Goal: Transaction & Acquisition: Purchase product/service

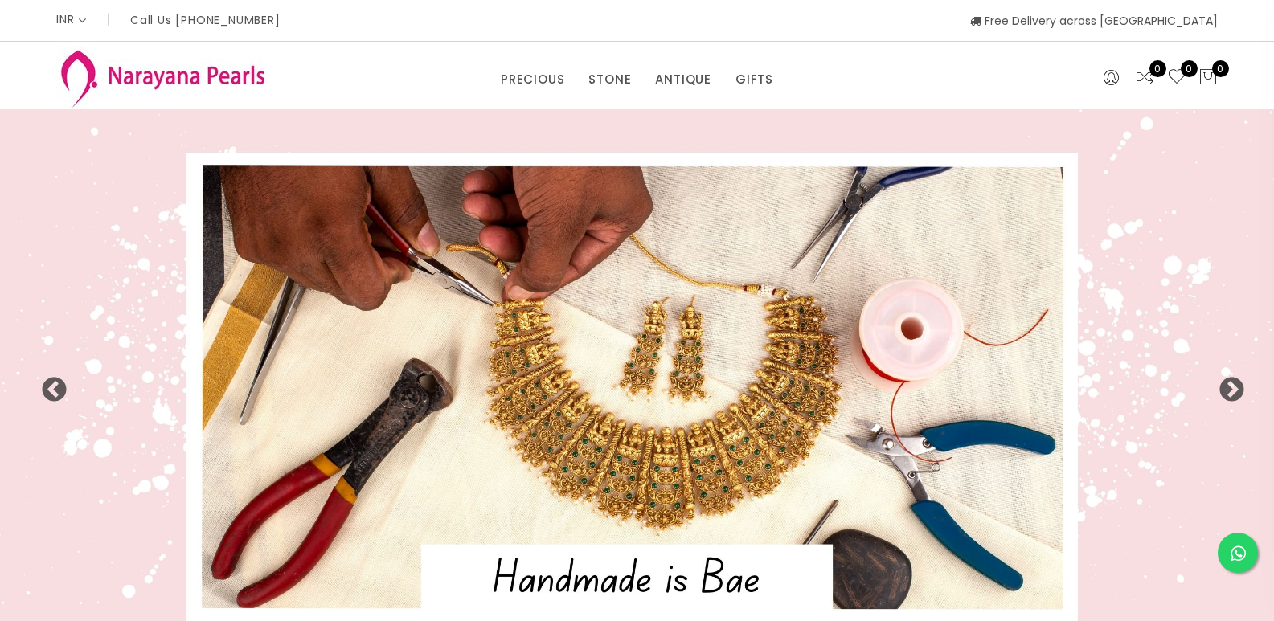
select select "INR"
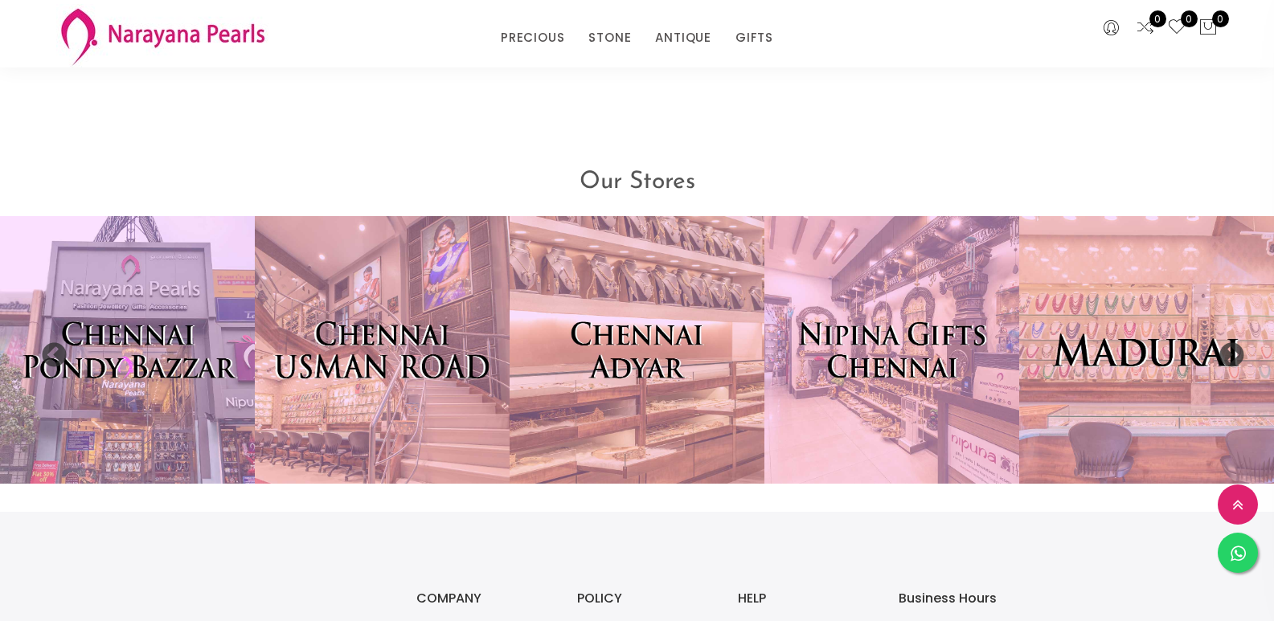
scroll to position [3402, 0]
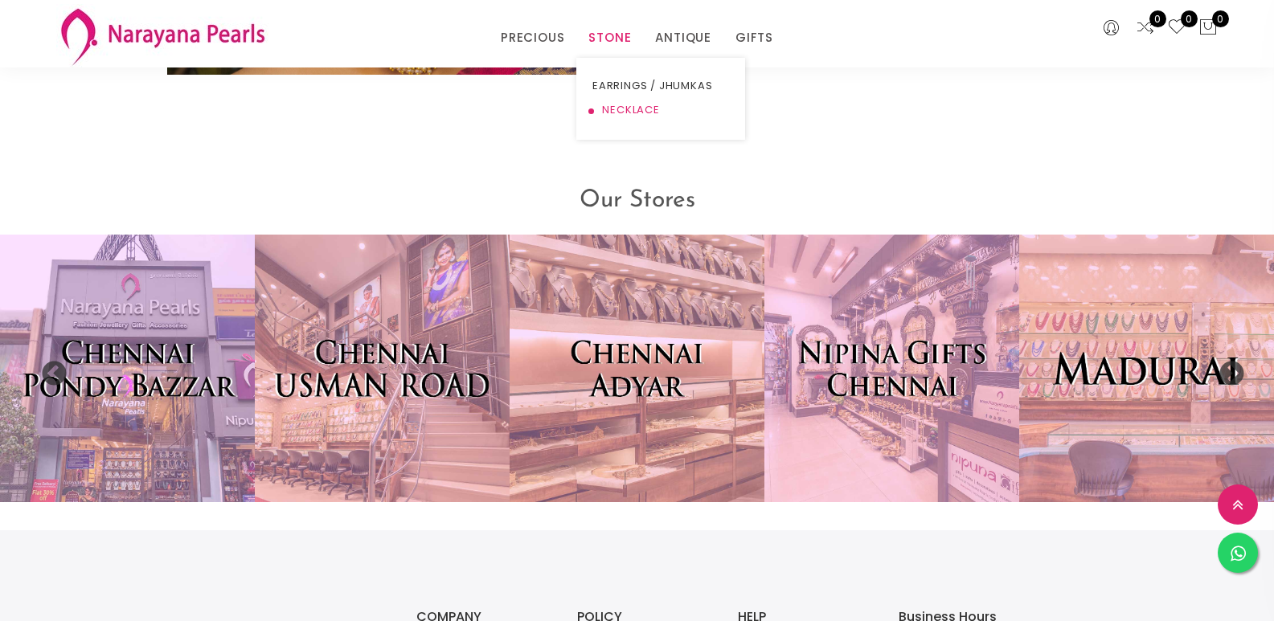
click at [613, 111] on link "NECKLACE" at bounding box center [661, 110] width 137 height 24
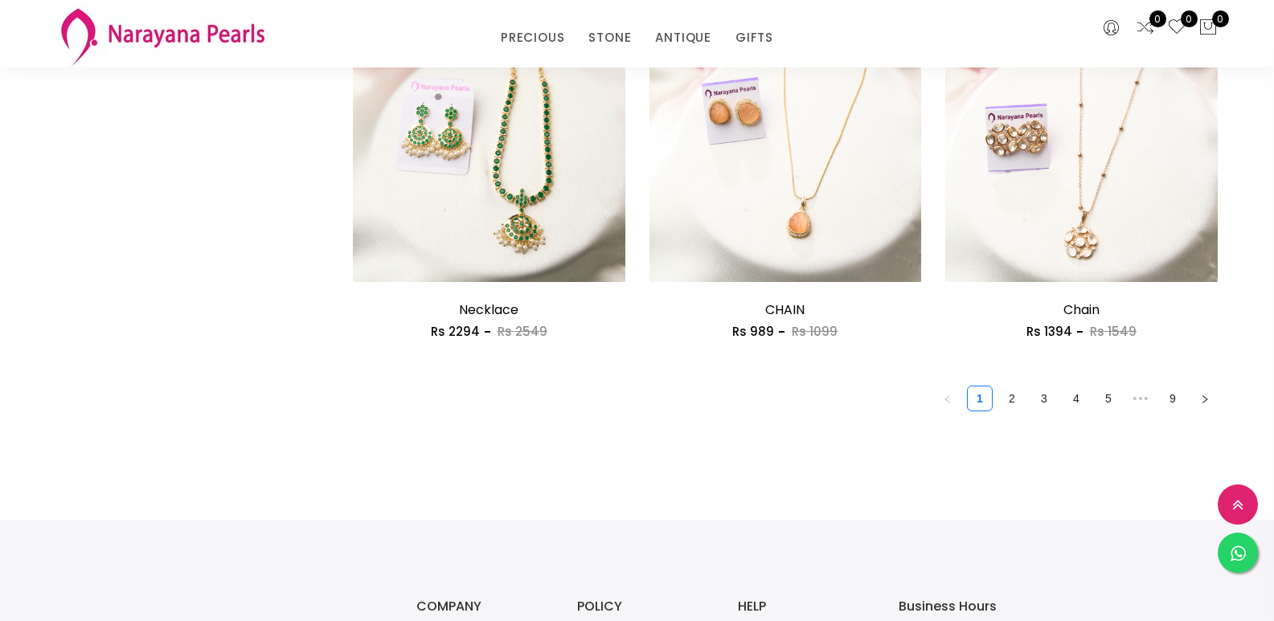
scroll to position [2358, 0]
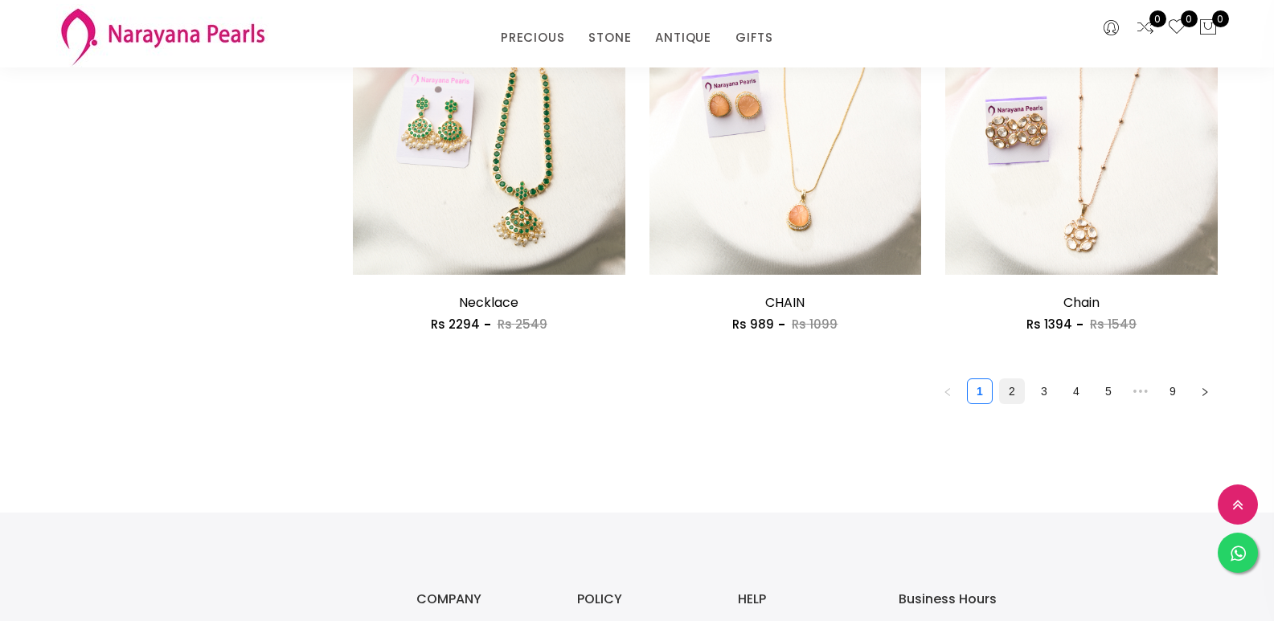
click at [1013, 392] on link "2" at bounding box center [1012, 391] width 24 height 24
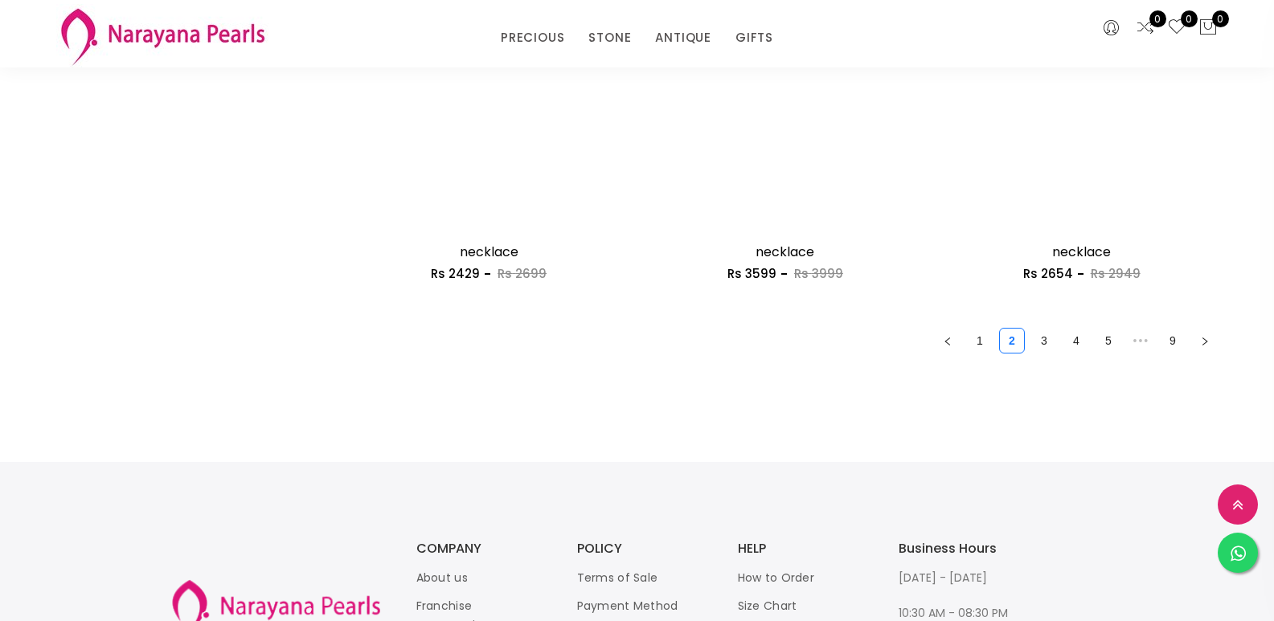
scroll to position [2412, 0]
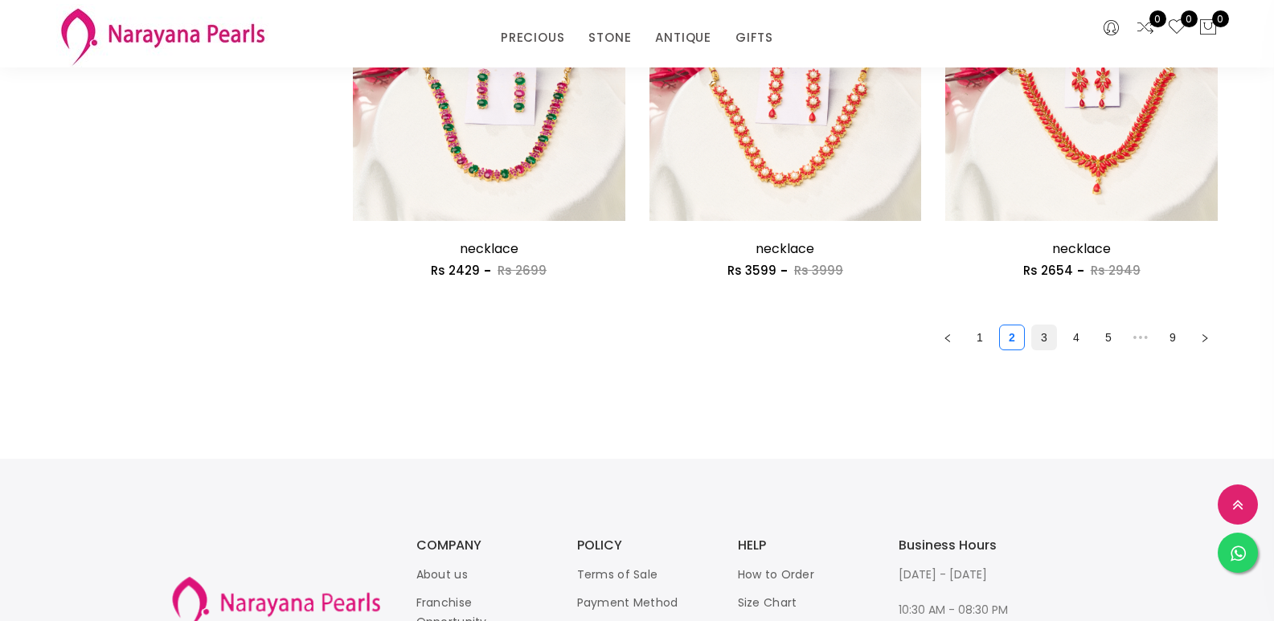
click at [1047, 333] on link "3" at bounding box center [1044, 338] width 24 height 24
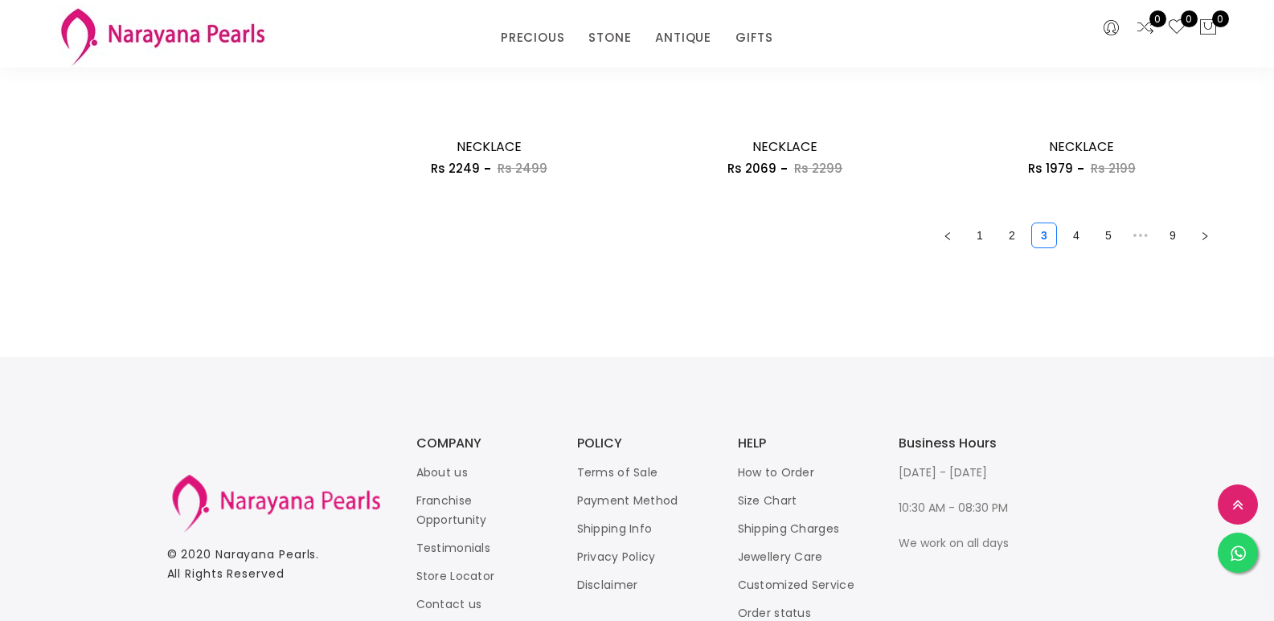
scroll to position [2520, 0]
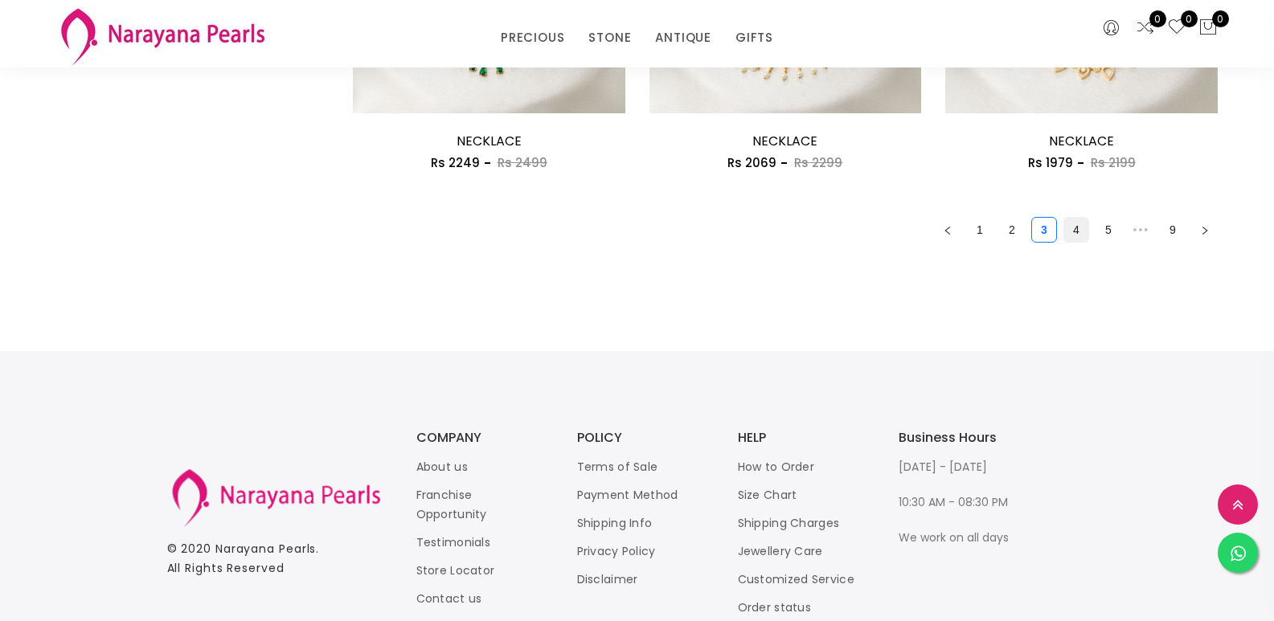
click at [1075, 231] on link "4" at bounding box center [1076, 230] width 24 height 24
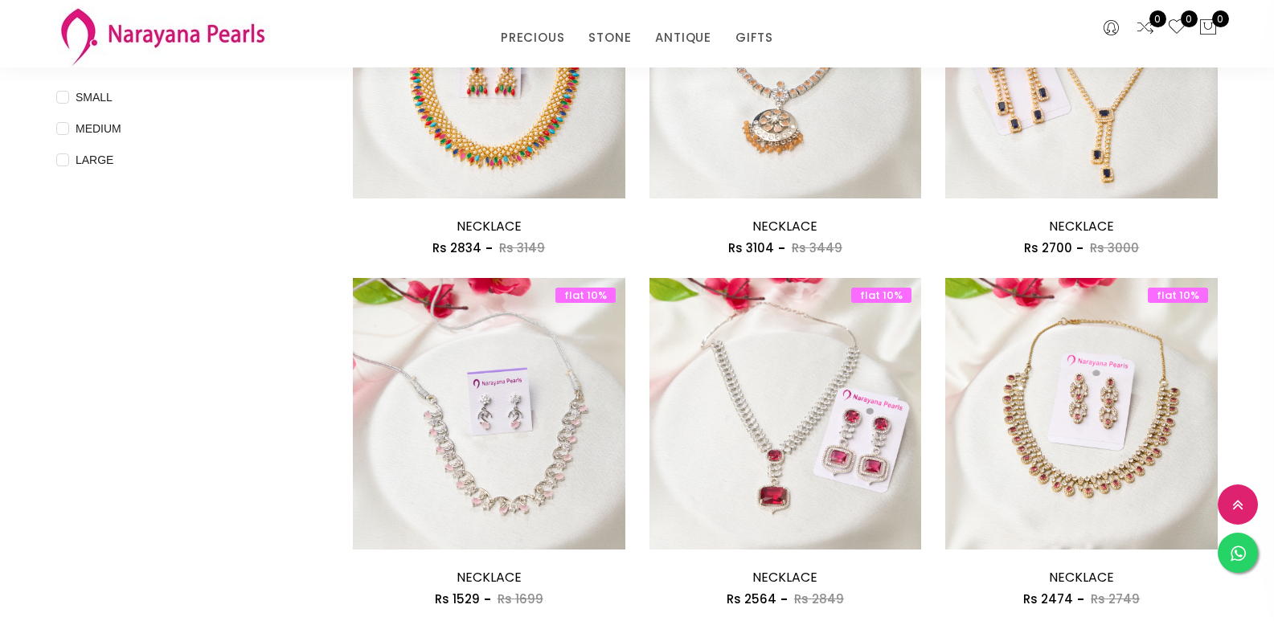
scroll to position [697, 0]
